Goal: Navigation & Orientation: Find specific page/section

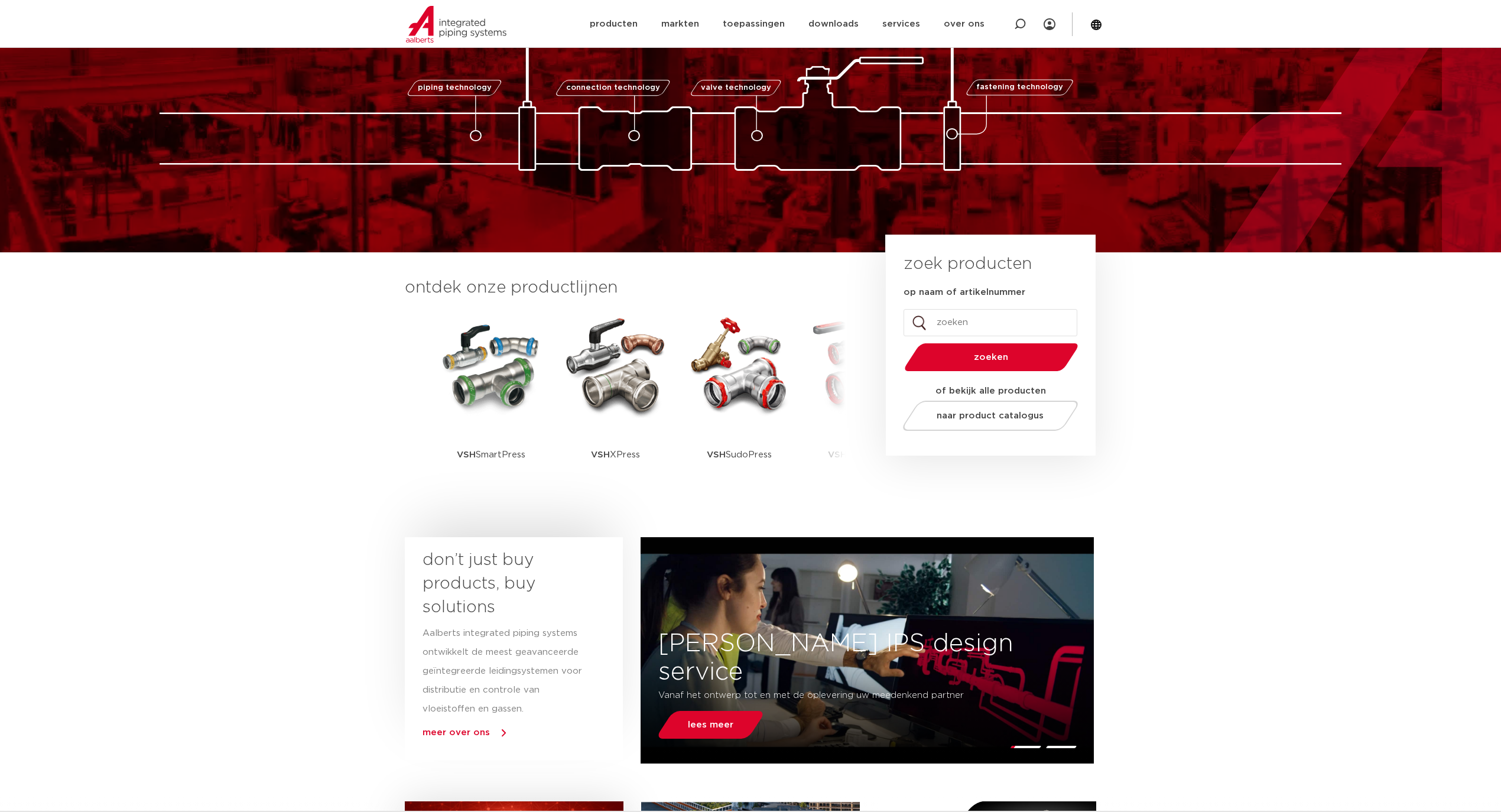
scroll to position [394, 0]
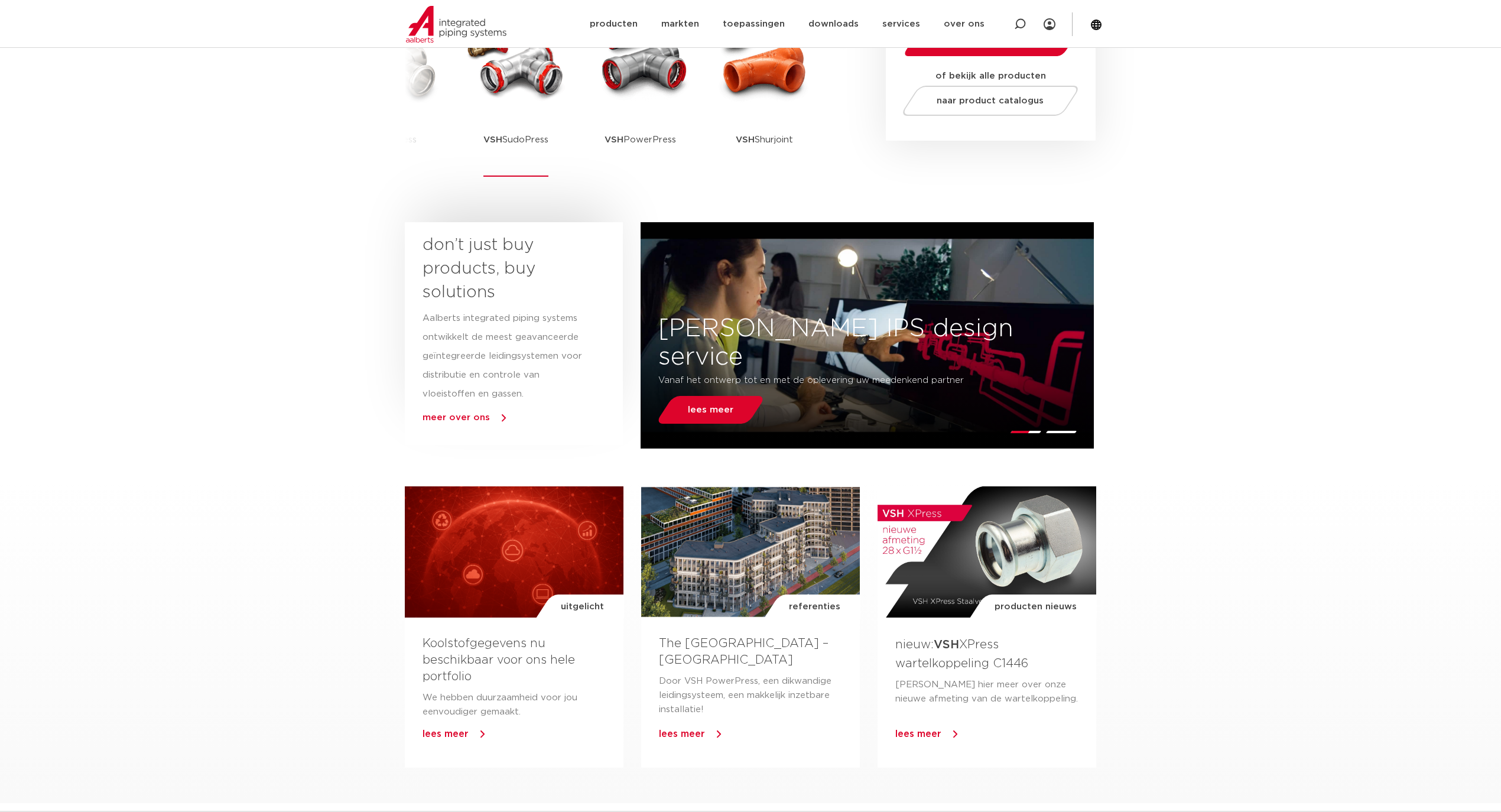
click at [532, 105] on p "VSH SudoPress" at bounding box center [515, 139] width 65 height 74
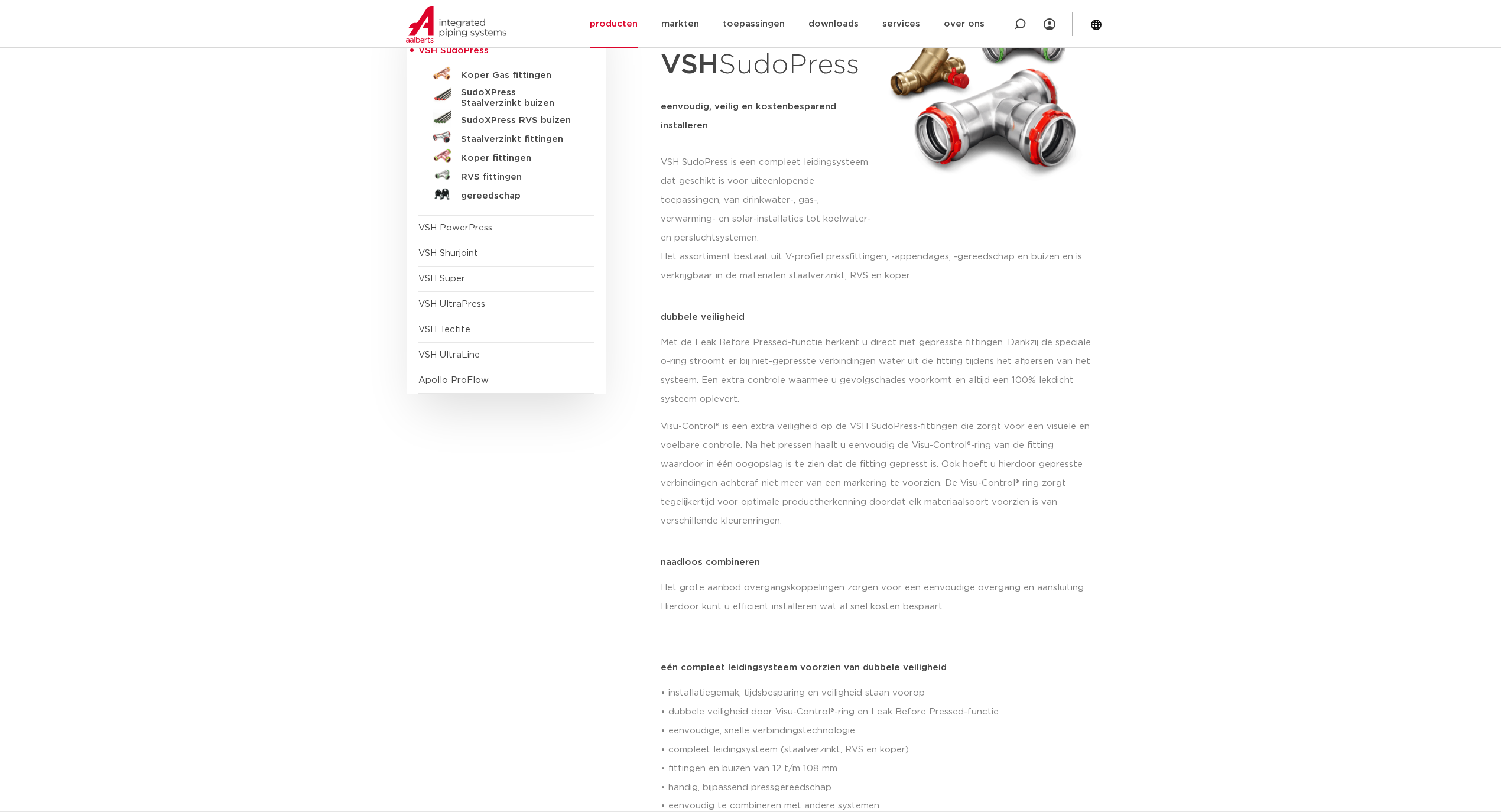
scroll to position [157, 0]
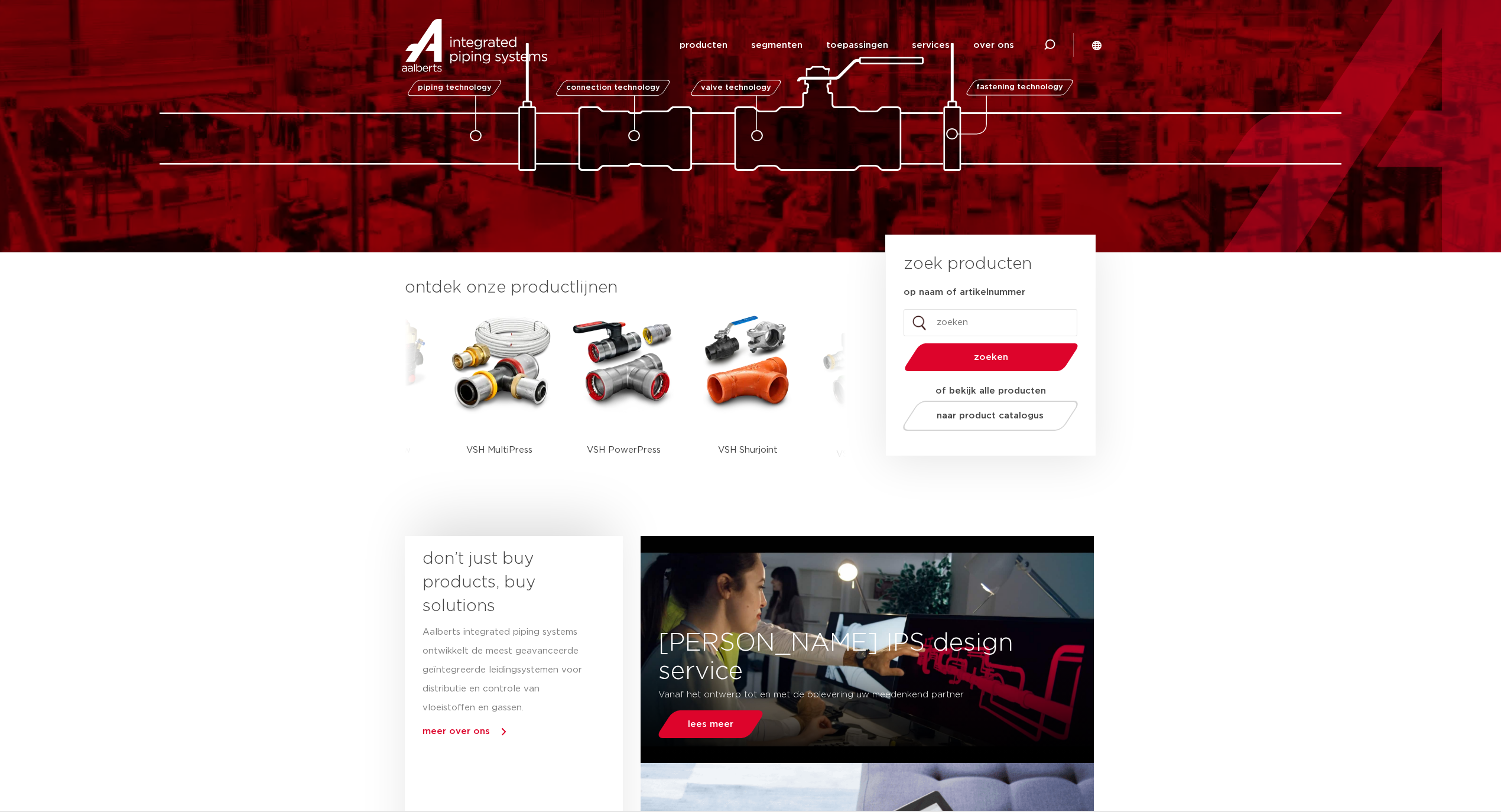
scroll to position [157, 0]
